Goal: Participate in discussion: Engage in conversation with other users on a specific topic

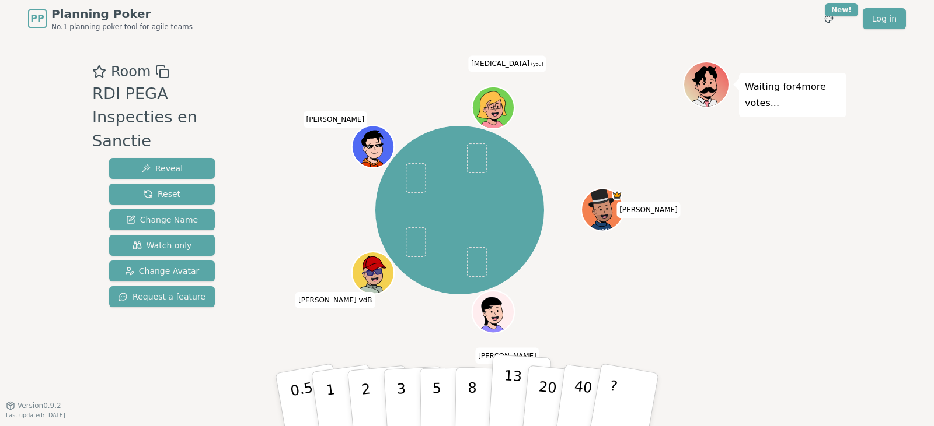
click at [509, 376] on button "13" at bounding box center [520, 400] width 64 height 91
drag, startPoint x: 384, startPoint y: 342, endPoint x: 359, endPoint y: 379, distance: 44.7
click at [370, 359] on div "[PERSON_NAME] [PERSON_NAME] vdB [PERSON_NAME] [PERSON_NAME] (you)" at bounding box center [459, 221] width 446 height 321
click at [366, 390] on p "2" at bounding box center [366, 402] width 15 height 64
click at [187, 373] on div "Room RDI PEGA Inspecties en Sanctie Reveal Reset Change Name Watch only Change …" at bounding box center [162, 221] width 149 height 321
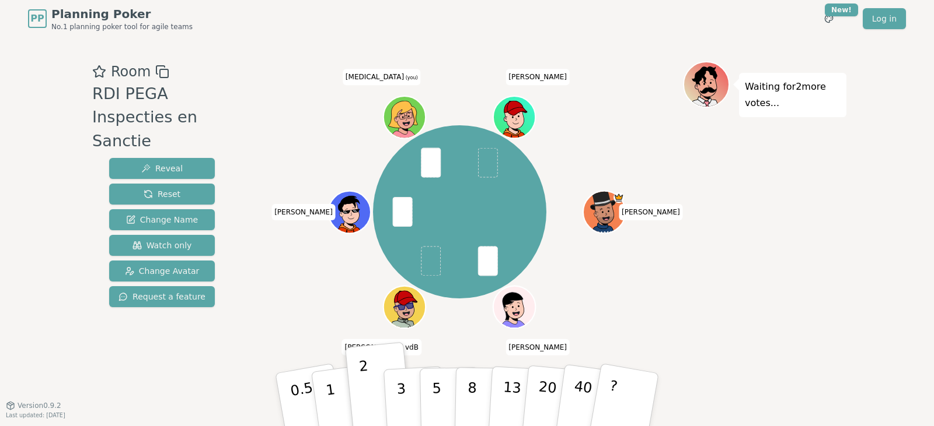
click at [907, 274] on div "PP Planning Poker No.1 planning poker tool for agile teams Toggle theme New! Lo…" at bounding box center [467, 213] width 934 height 426
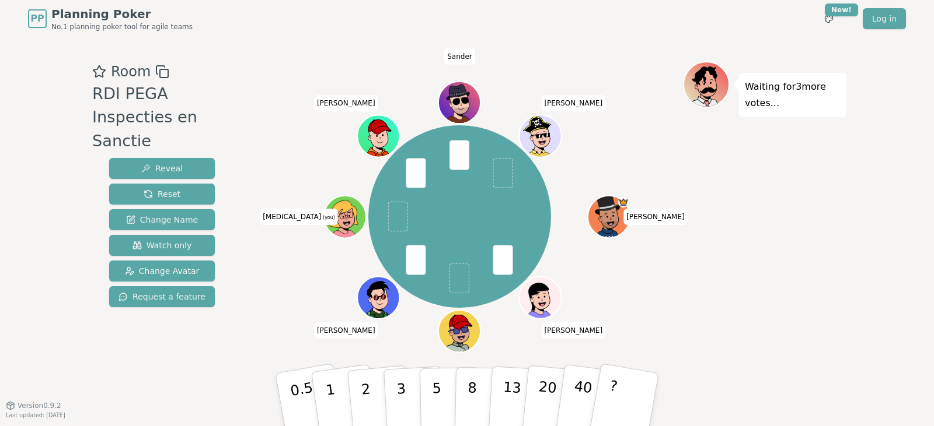
drag, startPoint x: 176, startPoint y: 392, endPoint x: 298, endPoint y: 369, distance: 124.2
click at [181, 390] on div "Room RDI PEGA Inspecties en Sanctie Reveal Reset Change Name Watch only Change …" at bounding box center [467, 221] width 758 height 368
click at [330, 390] on p "1" at bounding box center [332, 402] width 18 height 64
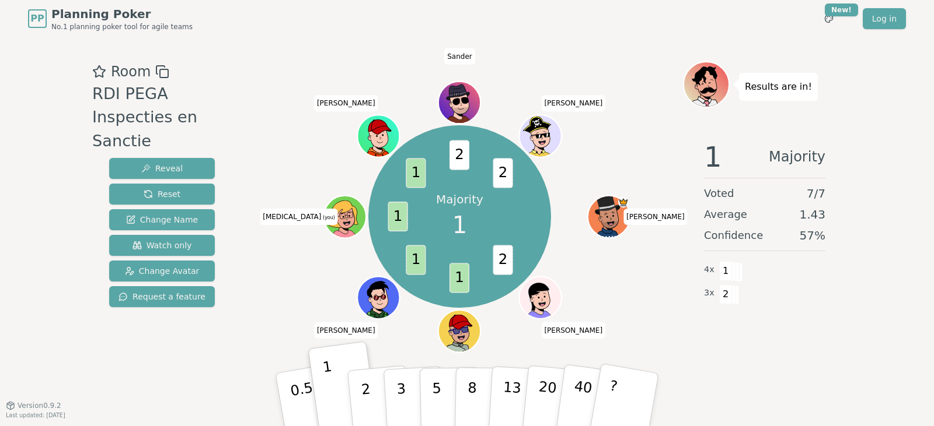
click at [191, 381] on div "Room RDI PEGA Inspecties en Sanctie Reveal Reset Change Name Watch only Change …" at bounding box center [162, 221] width 149 height 321
